Goal: Information Seeking & Learning: Compare options

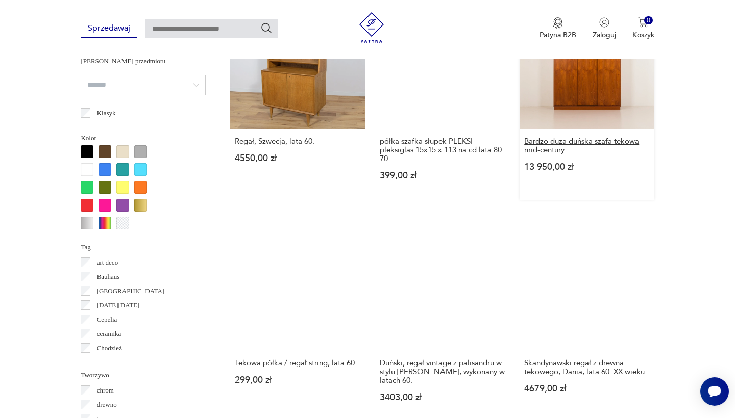
scroll to position [940, 0]
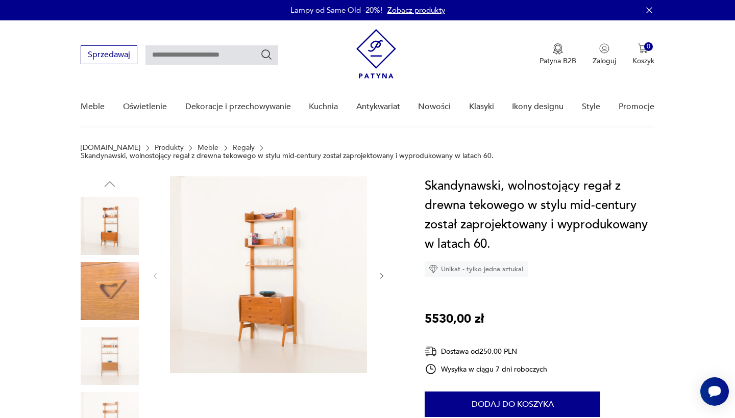
click at [271, 308] on img at bounding box center [268, 275] width 197 height 197
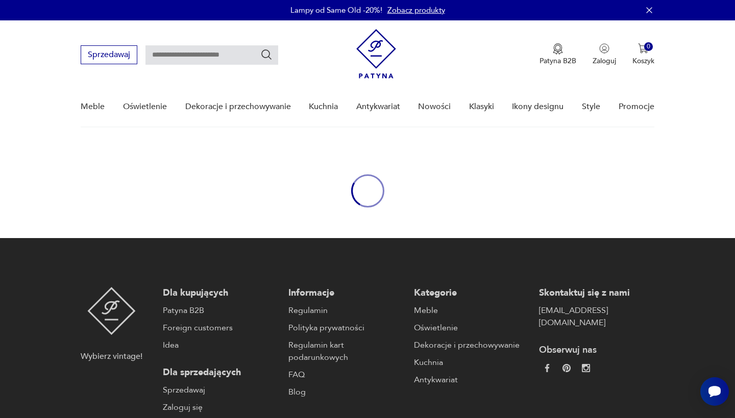
scroll to position [118, 0]
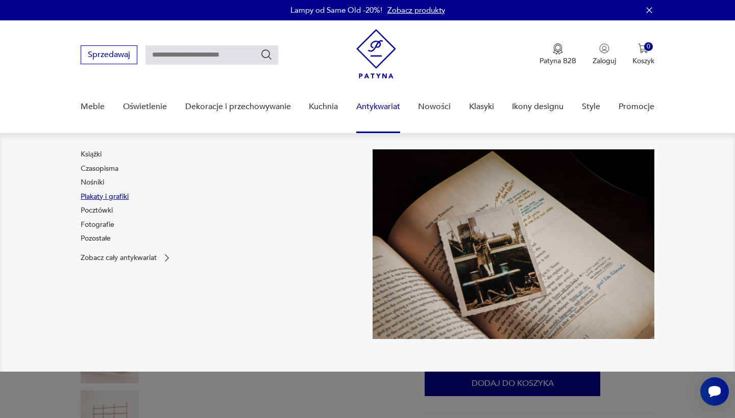
click at [117, 193] on link "Plakaty i grafiki" at bounding box center [105, 197] width 48 height 10
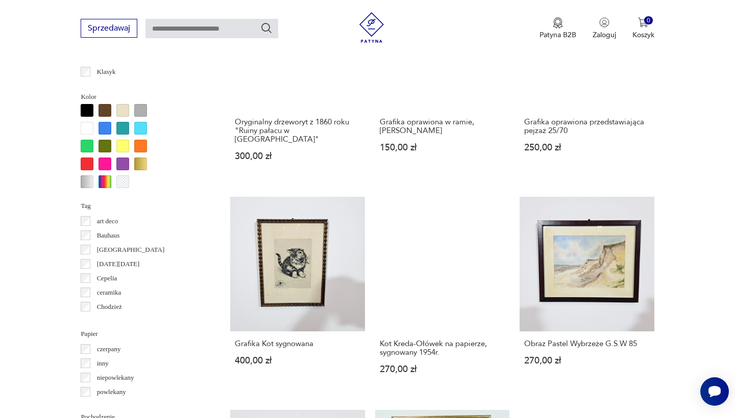
scroll to position [886, 0]
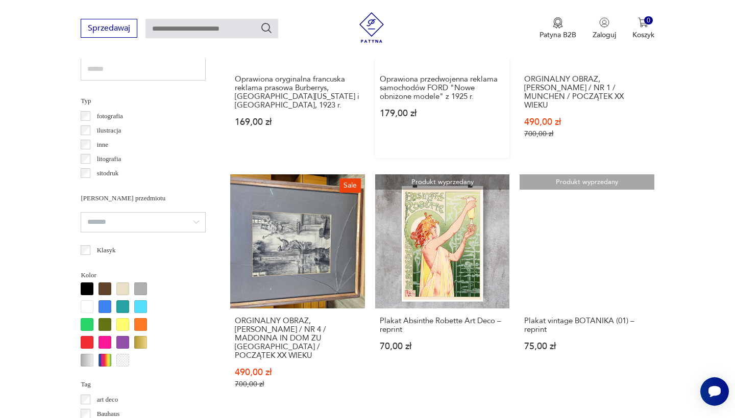
scroll to position [735, 0]
